Goal: Task Accomplishment & Management: Use online tool/utility

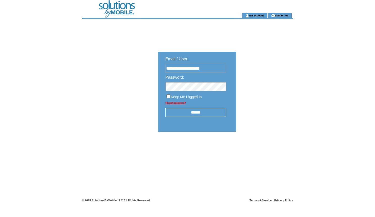
type input "**********"
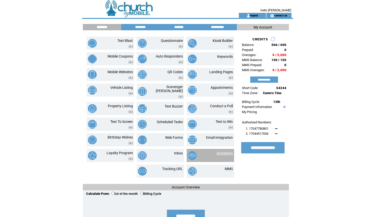
click at [225, 152] on link "Donations" at bounding box center [225, 153] width 16 height 4
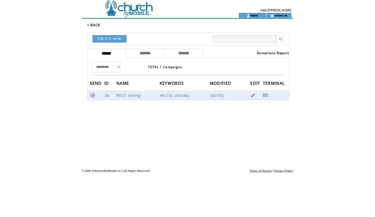
click at [270, 54] on link "Donations Report" at bounding box center [273, 53] width 32 height 5
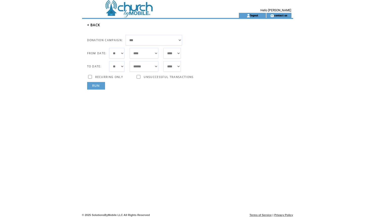
select select "**"
select select "*"
click at [93, 89] on td "TRANSACTION ID: STATUS:" at bounding box center [189, 140] width 207 height 102
click at [97, 86] on link "RUN" at bounding box center [96, 86] width 18 height 8
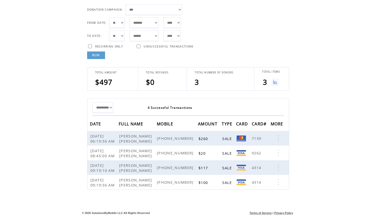
scroll to position [31, 0]
click at [274, 81] on img at bounding box center [275, 82] width 6 height 6
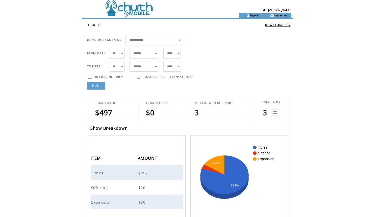
click at [100, 174] on span "Tithes" at bounding box center [98, 172] width 14 height 5
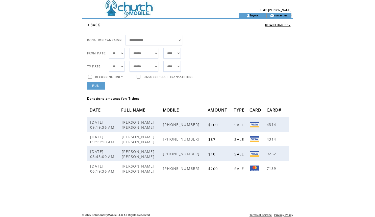
click at [94, 83] on link "RUN" at bounding box center [96, 86] width 18 height 8
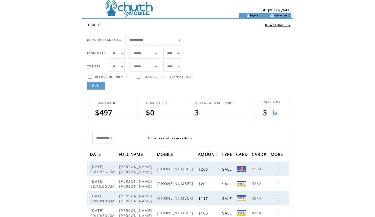
click at [276, 114] on img at bounding box center [275, 113] width 6 height 6
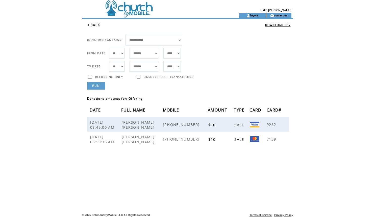
click at [99, 86] on link "RUN" at bounding box center [96, 86] width 18 height 8
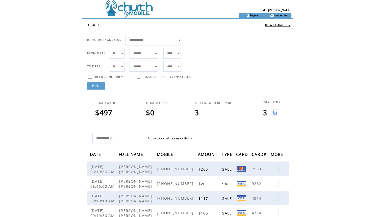
click at [278, 115] on td at bounding box center [275, 113] width 7 height 10
click at [277, 114] on img at bounding box center [275, 113] width 6 height 6
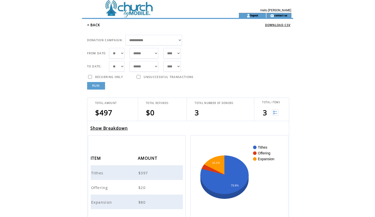
click at [102, 201] on span "Expansion" at bounding box center [102, 202] width 22 height 5
